Goal: Navigation & Orientation: Find specific page/section

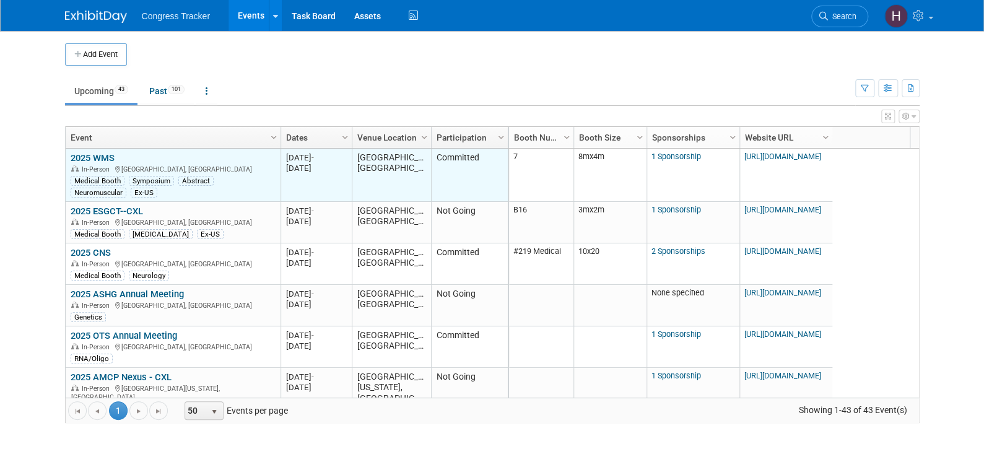
click at [103, 152] on link "2025 WMS" at bounding box center [93, 157] width 44 height 11
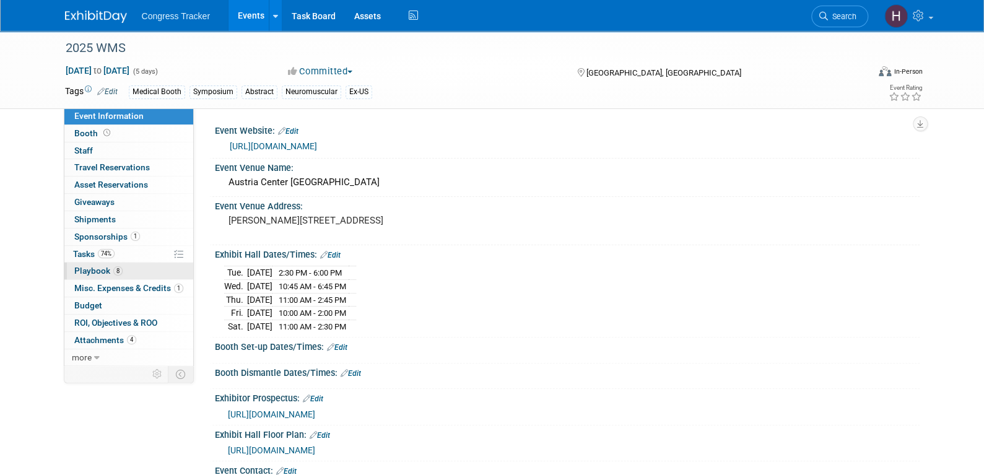
click at [104, 268] on span "Playbook 8" at bounding box center [98, 271] width 48 height 10
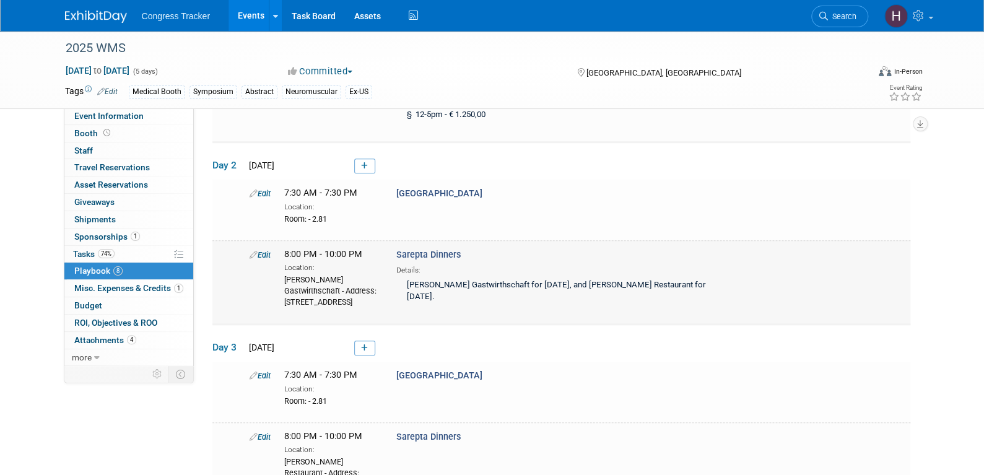
scroll to position [371, 0]
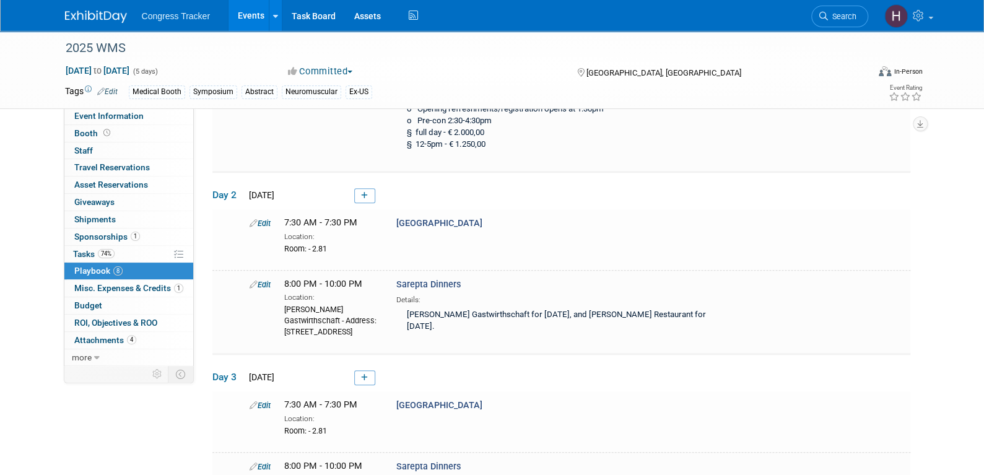
click at [250, 18] on link "Events" at bounding box center [250, 15] width 45 height 31
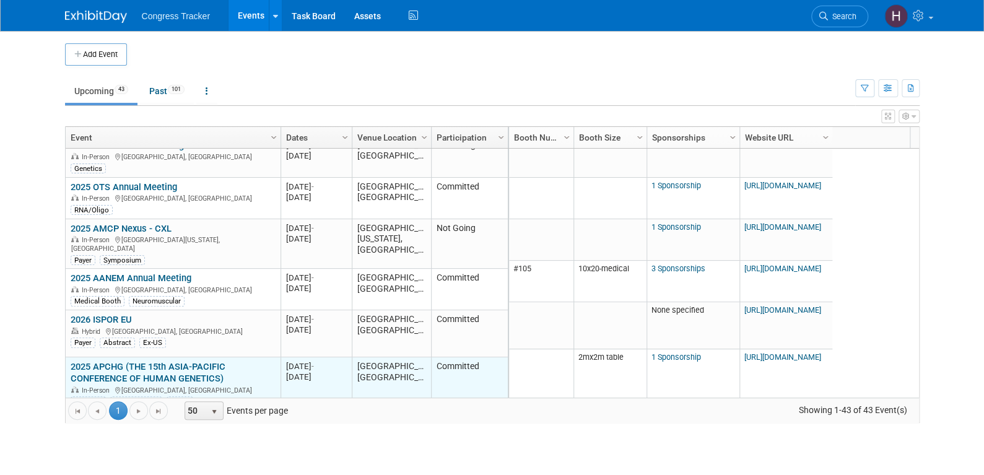
scroll to position [74, 0]
